Goal: Check status: Check status

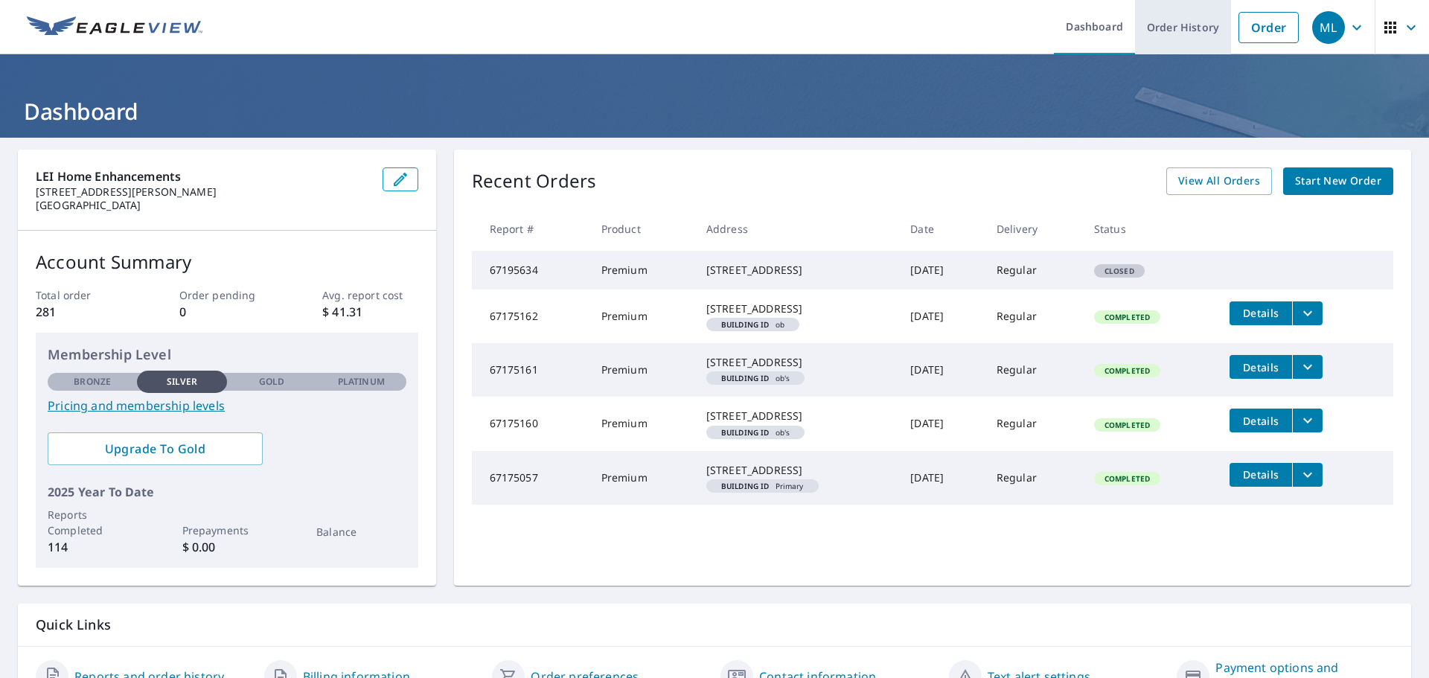
click at [1175, 28] on link "Order History" at bounding box center [1183, 27] width 96 height 54
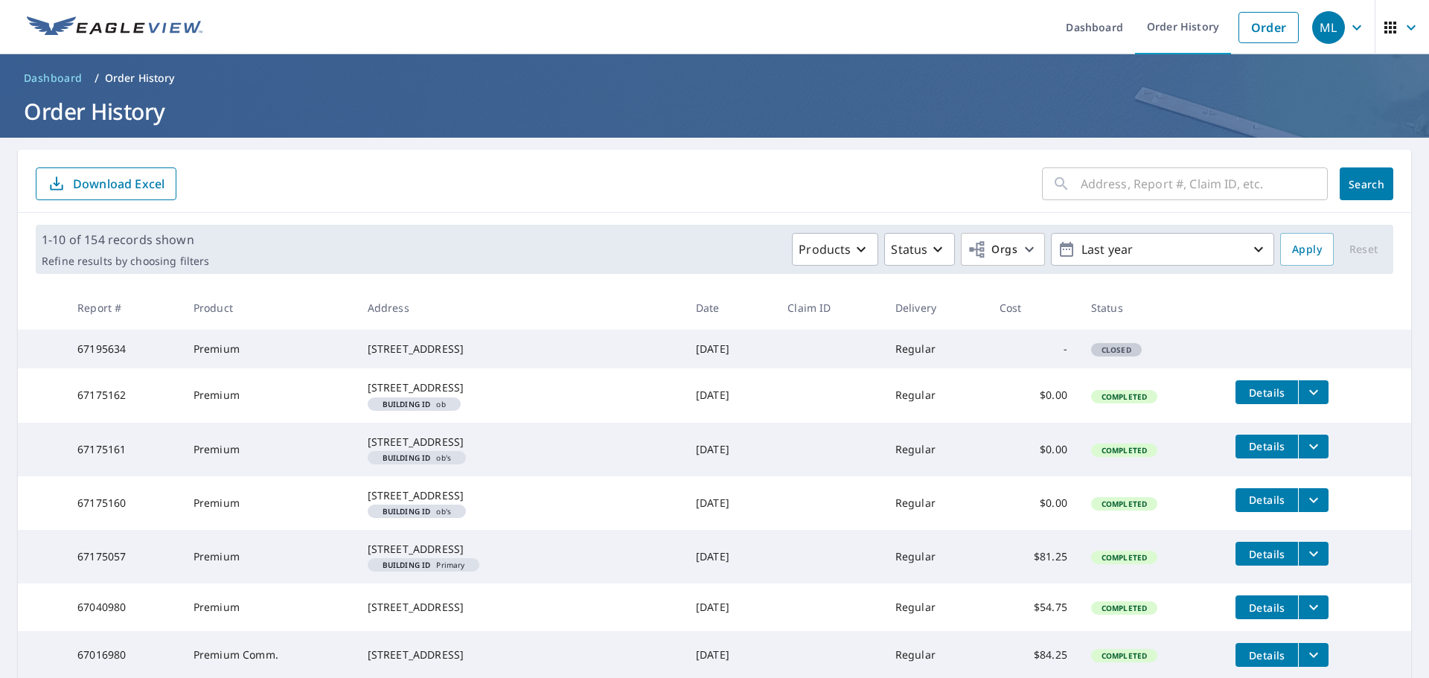
click at [1167, 189] on input "text" at bounding box center [1204, 184] width 247 height 42
type input "sprucewood"
click button "Search" at bounding box center [1367, 184] width 54 height 33
